Goal: Navigation & Orientation: Find specific page/section

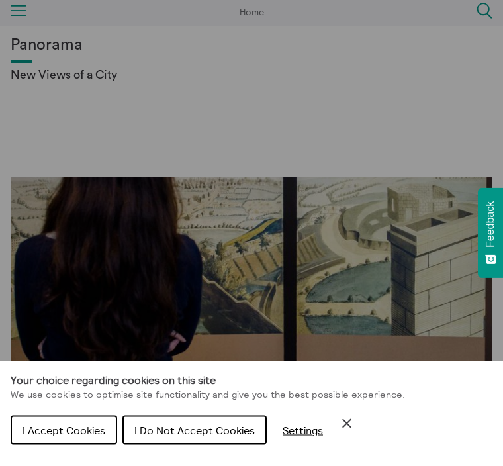
scroll to position [48, 0]
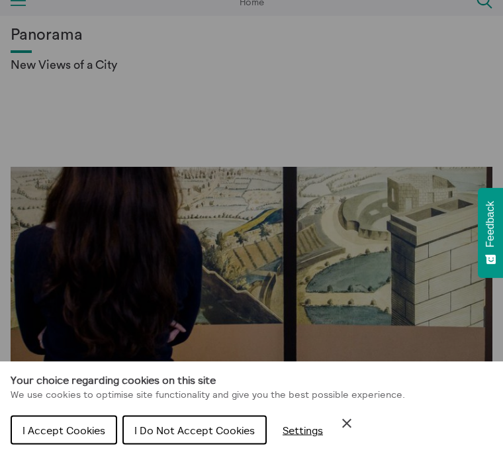
click at [75, 436] on span "I Accept Cookies" at bounding box center [63, 429] width 83 height 13
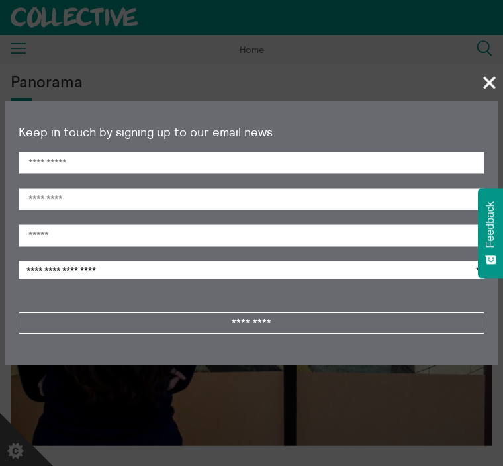
scroll to position [0, 0]
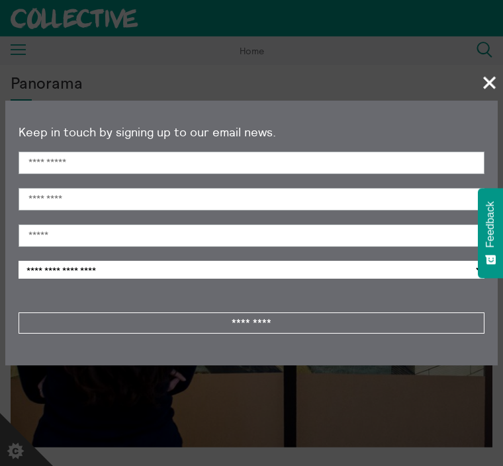
click at [470, 88] on span "+" at bounding box center [489, 82] width 39 height 39
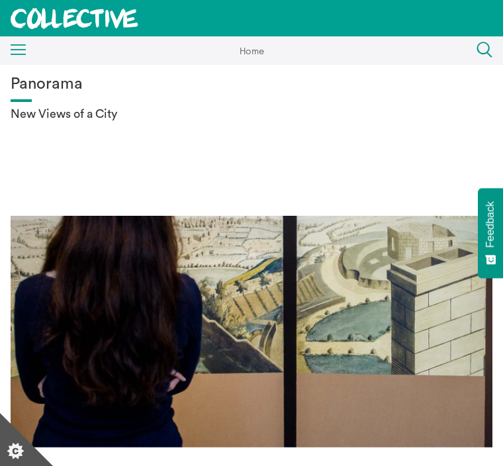
click at [26, 53] on icon "Menu" at bounding box center [19, 49] width 16 height 11
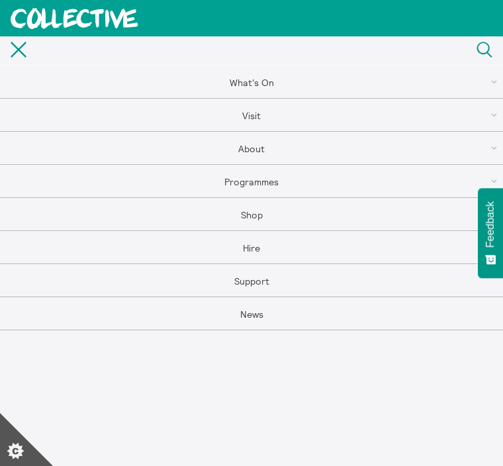
click at [298, 114] on link "Visit" at bounding box center [251, 115] width 503 height 33
click at [315, 241] on link "Access" at bounding box center [251, 247] width 503 height 33
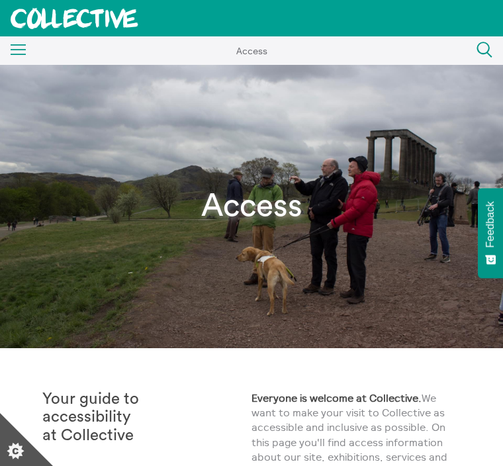
click at [23, 48] on icon "Menu" at bounding box center [19, 49] width 16 height 11
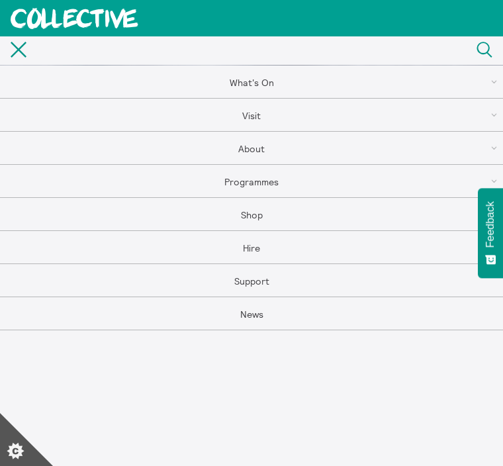
click at [272, 75] on link "What's On" at bounding box center [251, 81] width 503 height 33
click at [274, 114] on link "What's On" at bounding box center [251, 115] width 503 height 33
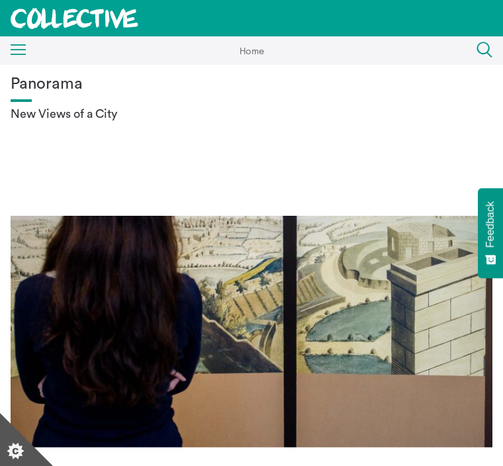
click at [25, 52] on icon "Menu" at bounding box center [19, 49] width 16 height 11
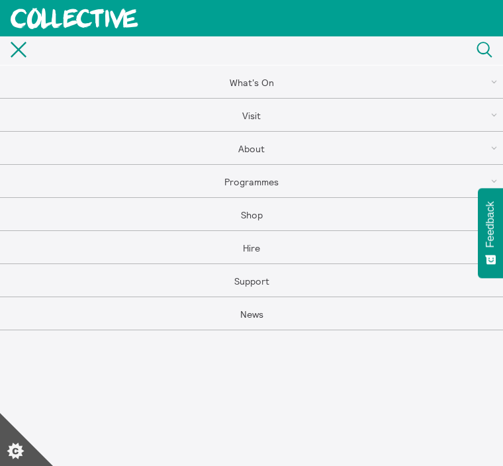
click at [274, 108] on link "Visit" at bounding box center [251, 115] width 503 height 33
click at [258, 114] on link "Visit" at bounding box center [251, 115] width 503 height 33
